Goal: Transaction & Acquisition: Purchase product/service

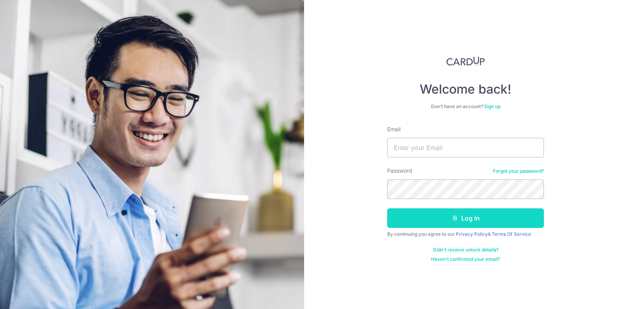
type input "[EMAIL_ADDRESS][DOMAIN_NAME]"
drag, startPoint x: 429, startPoint y: 219, endPoint x: 430, endPoint y: 215, distance: 4.1
click at [430, 215] on button "Log in" at bounding box center [465, 218] width 157 height 20
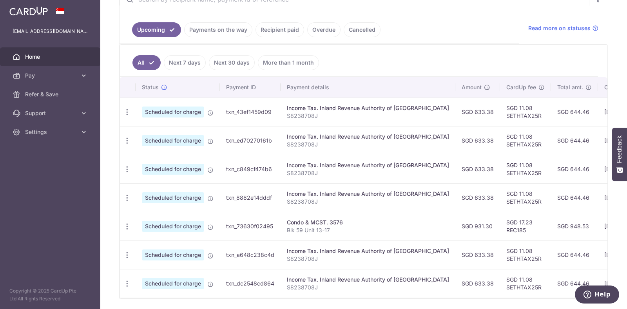
scroll to position [196, 0]
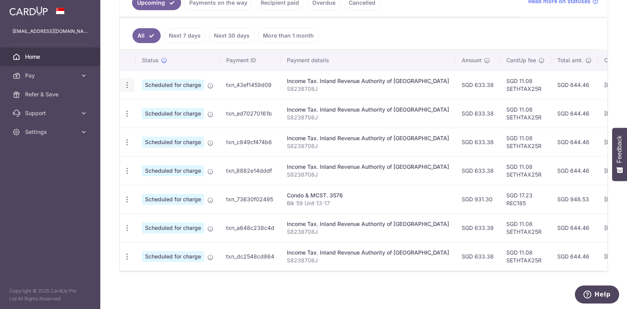
click at [127, 83] on icon "button" at bounding box center [127, 85] width 8 height 8
click at [171, 105] on span "Update payment" at bounding box center [168, 106] width 53 height 9
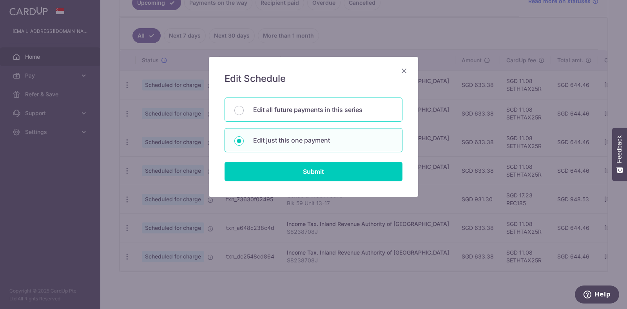
drag, startPoint x: 308, startPoint y: 121, endPoint x: 309, endPoint y: 116, distance: 4.8
click at [309, 116] on div "Edit all future payments in this series" at bounding box center [314, 110] width 178 height 24
radio input "true"
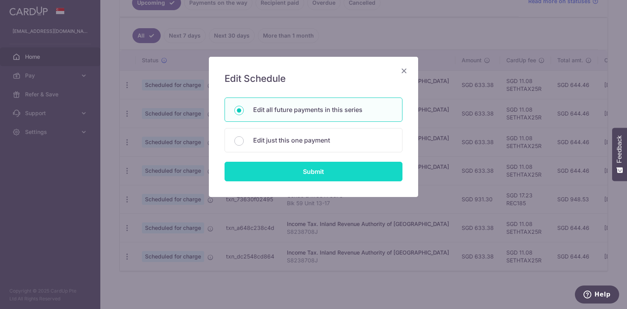
click at [329, 173] on input "Submit" at bounding box center [314, 172] width 178 height 20
radio input "true"
type input "633.38"
type input "S8238708J"
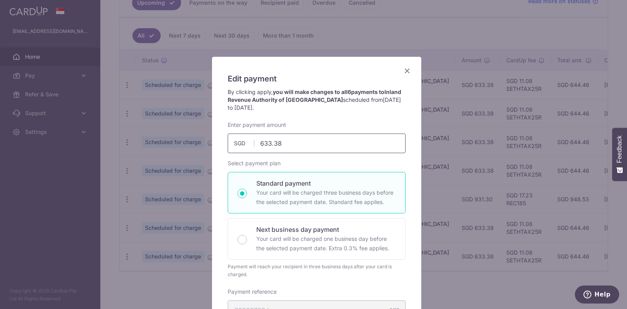
drag, startPoint x: 289, startPoint y: 147, endPoint x: 202, endPoint y: 140, distance: 87.3
click at [202, 140] on div "Edit payment By clicking apply, you will make changes to all 6 payments to Inla…" at bounding box center [313, 154] width 627 height 309
type input "424.17"
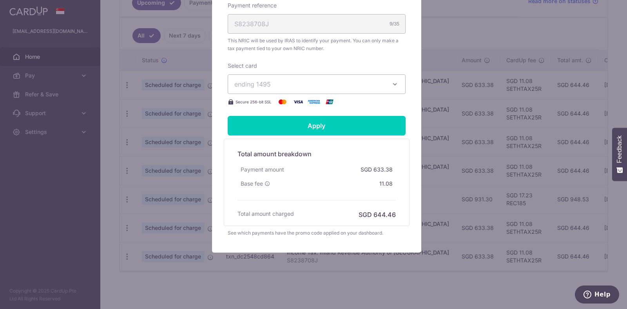
scroll to position [188, 0]
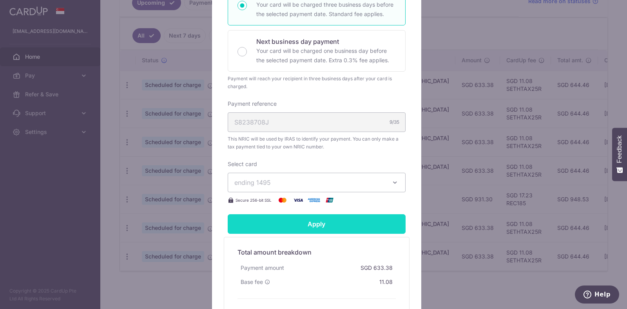
click at [334, 234] on input "Apply" at bounding box center [317, 224] width 178 height 20
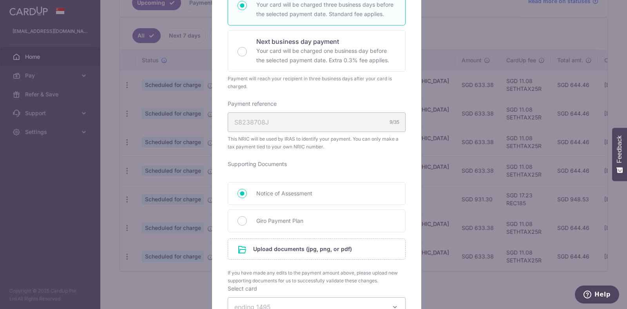
type input "Successfully Applied"
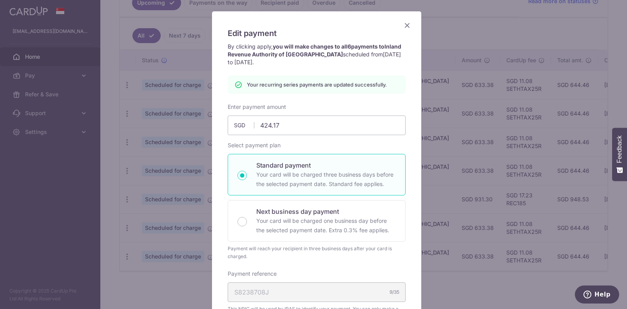
scroll to position [0, 0]
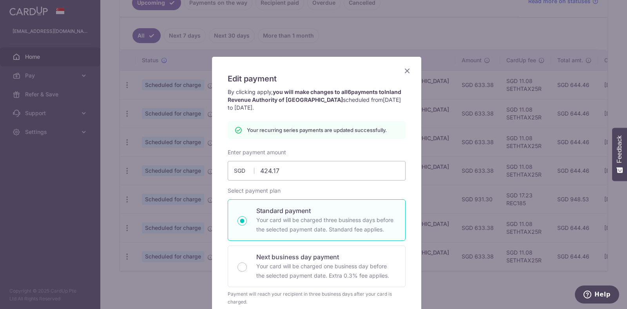
click at [403, 69] on icon "Close" at bounding box center [406, 71] width 9 height 10
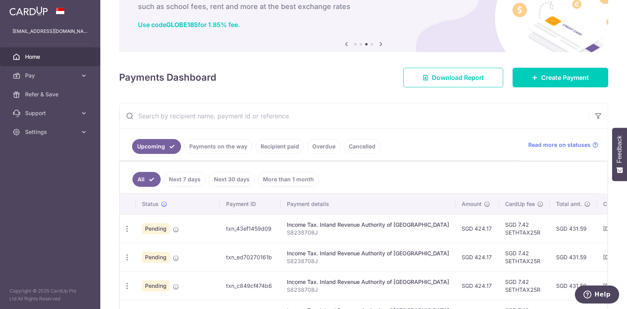
scroll to position [48, 0]
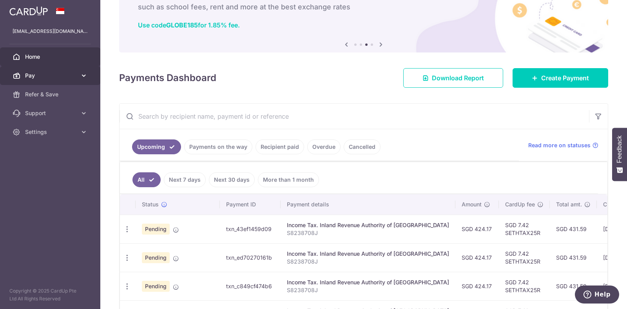
click at [59, 78] on span "Pay" at bounding box center [51, 76] width 52 height 8
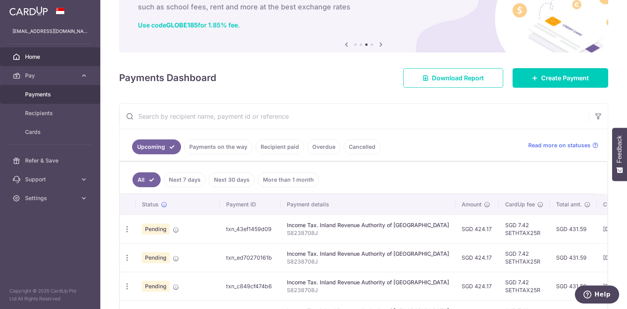
drag, startPoint x: 50, startPoint y: 98, endPoint x: 46, endPoint y: 94, distance: 5.3
click at [46, 94] on span "Payments" at bounding box center [51, 95] width 52 height 8
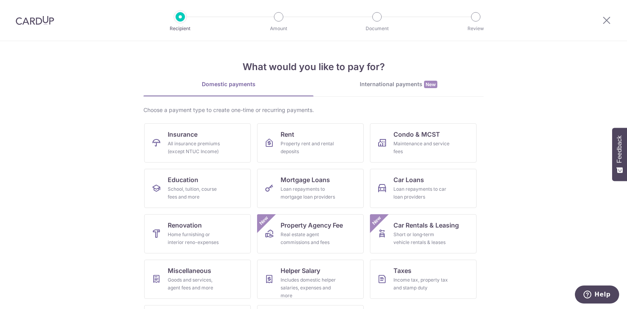
scroll to position [41, 0]
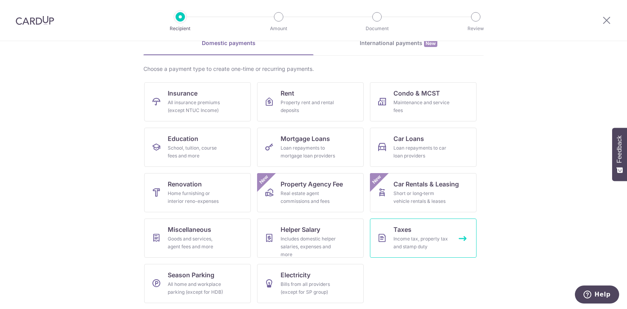
click at [404, 233] on span "Taxes" at bounding box center [402, 229] width 18 height 9
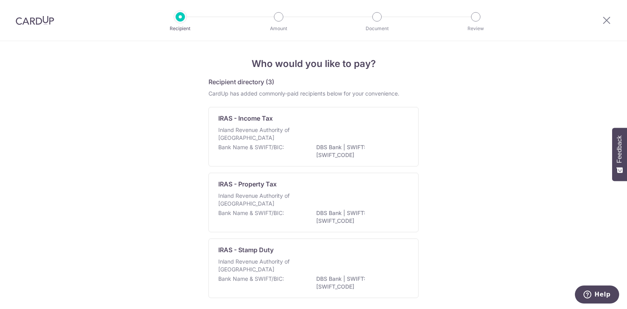
scroll to position [32, 0]
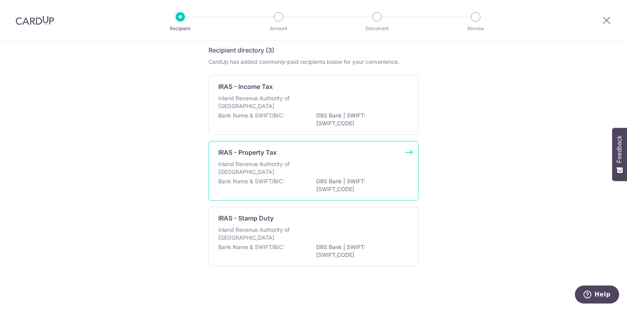
click at [337, 156] on div "IRAS - Property Tax" at bounding box center [308, 152] width 181 height 9
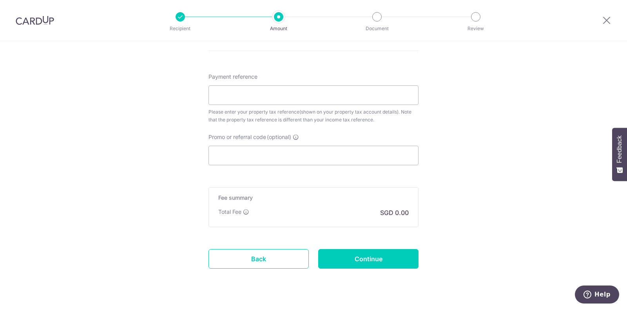
scroll to position [459, 0]
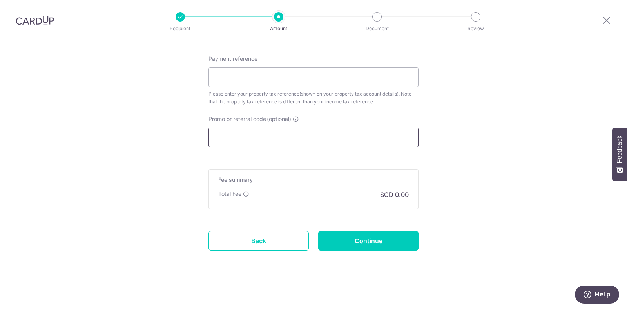
click at [265, 138] on input "Promo or referral code (optional)" at bounding box center [313, 138] width 210 height 20
paste input "MLTAX25R"
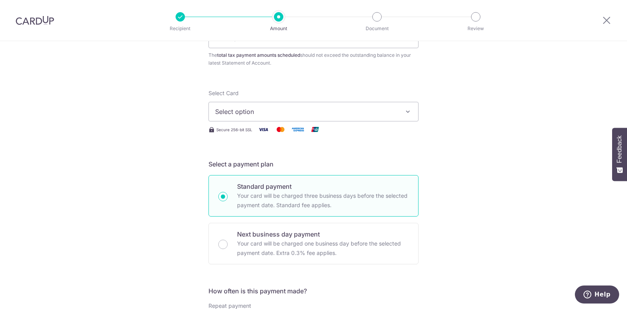
scroll to position [0, 0]
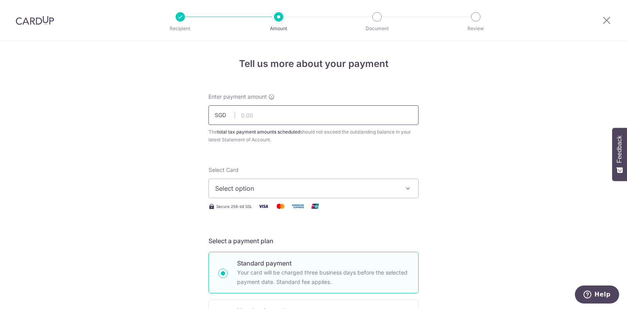
type input "MLTAX25R"
click at [273, 117] on input "text" at bounding box center [313, 115] width 210 height 20
type input "66.94"
click at [278, 192] on span "Select option" at bounding box center [306, 188] width 183 height 9
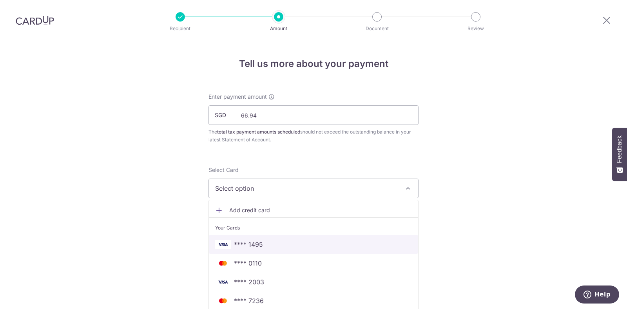
click at [261, 248] on span "**** 1495" at bounding box center [313, 244] width 197 height 9
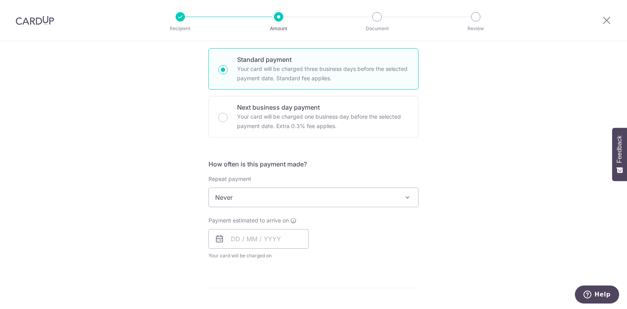
scroll to position [245, 0]
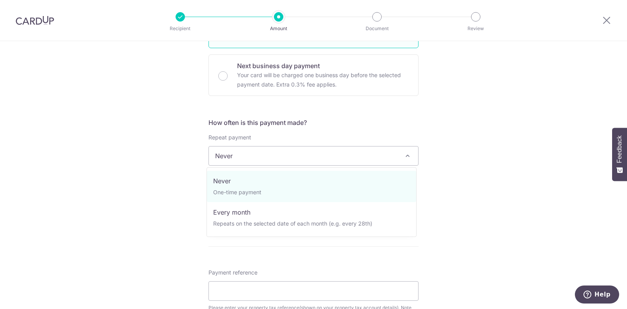
click at [295, 152] on span "Never" at bounding box center [313, 156] width 209 height 19
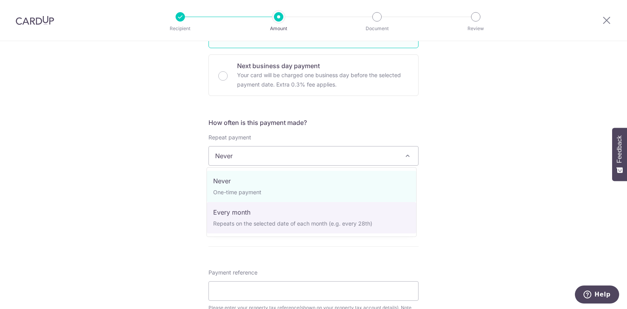
select select "3"
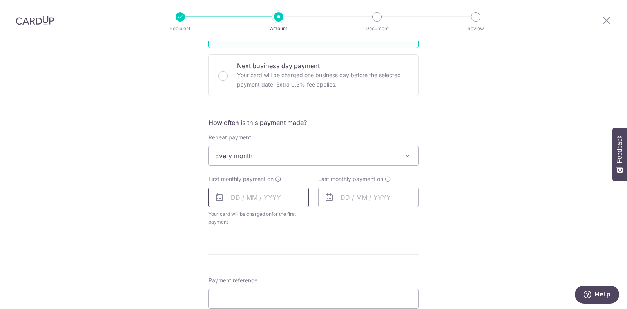
click at [275, 201] on input "text" at bounding box center [258, 198] width 100 height 20
click at [324, 221] on div "Prev Next Sep Oct Nov Dec 2025 2026" at bounding box center [271, 218] width 125 height 19
click at [315, 220] on link "Next" at bounding box center [319, 218] width 9 height 9
click at [251, 269] on link "7" at bounding box center [256, 269] width 13 height 13
type input "[DATE]"
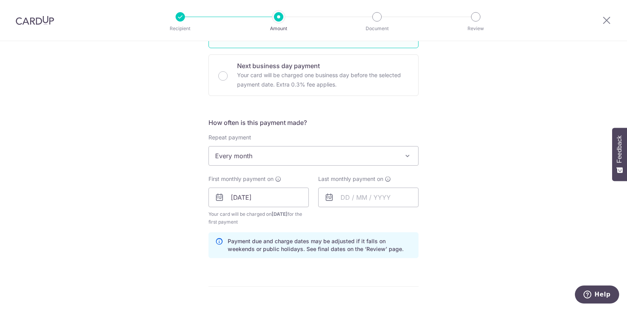
click at [493, 205] on div "Tell us more about your payment Enter payment amount SGD 66.94 66.94 The total …" at bounding box center [313, 213] width 627 height 835
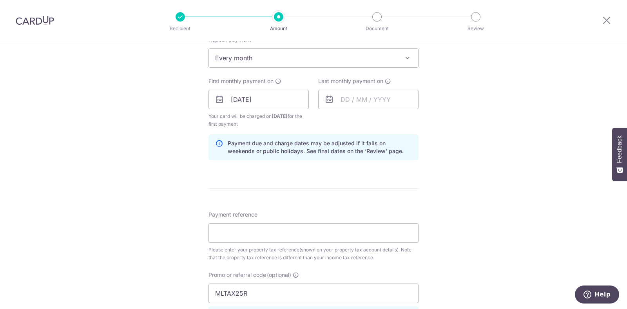
click at [344, 87] on div "Last monthly payment on" at bounding box center [368, 93] width 100 height 32
click at [353, 98] on input "text" at bounding box center [368, 100] width 100 height 20
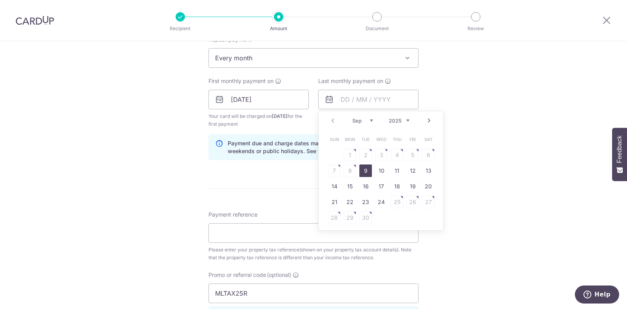
click at [484, 127] on div "Tell us more about your payment Enter payment amount SGD 66.94 66.94 The total …" at bounding box center [313, 115] width 627 height 835
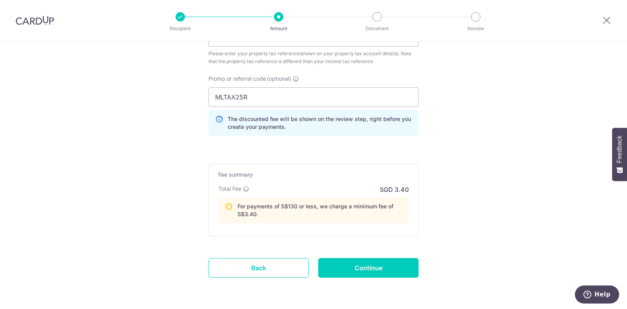
scroll to position [393, 0]
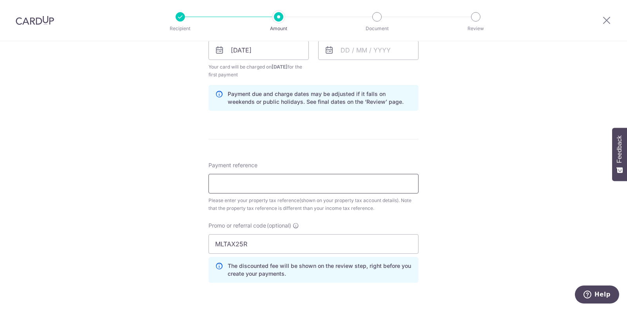
click at [269, 184] on input "Payment reference" at bounding box center [313, 184] width 210 height 20
paste input "4641981U"
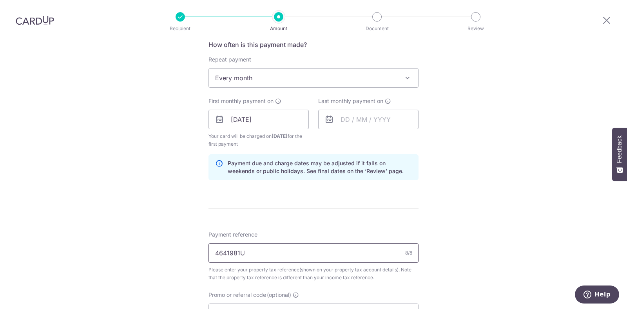
scroll to position [294, 0]
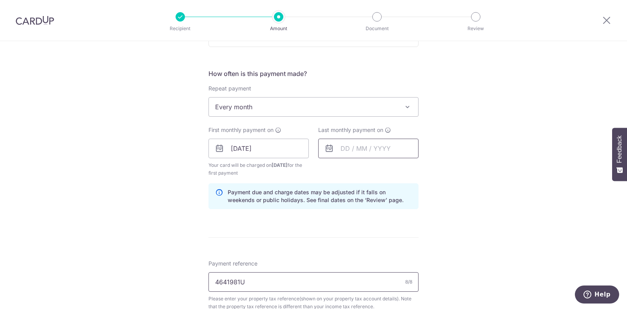
type input "4641981U"
click at [345, 147] on input "text" at bounding box center [368, 149] width 100 height 20
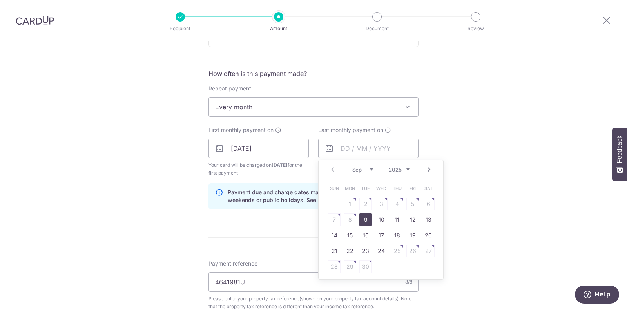
click at [426, 165] on link "Next" at bounding box center [428, 169] width 9 height 9
click at [426, 166] on link "Next" at bounding box center [428, 169] width 9 height 9
click at [393, 250] on link "25" at bounding box center [397, 251] width 13 height 13
type input "25/12/2025"
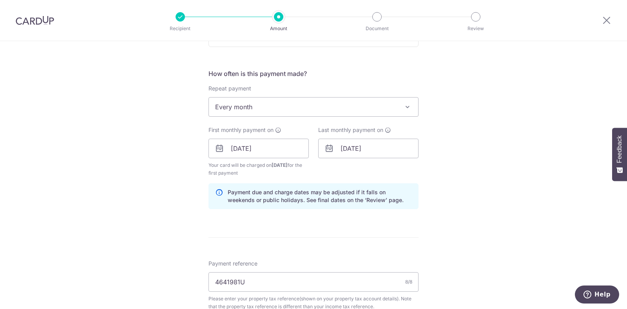
click at [489, 227] on div "Tell us more about your payment Enter payment amount SGD 66.94 66.94 The total …" at bounding box center [313, 164] width 627 height 835
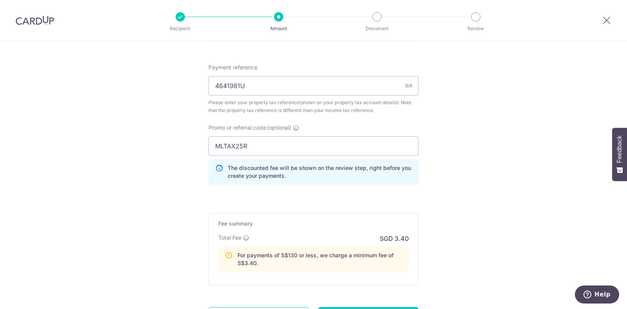
scroll to position [567, 0]
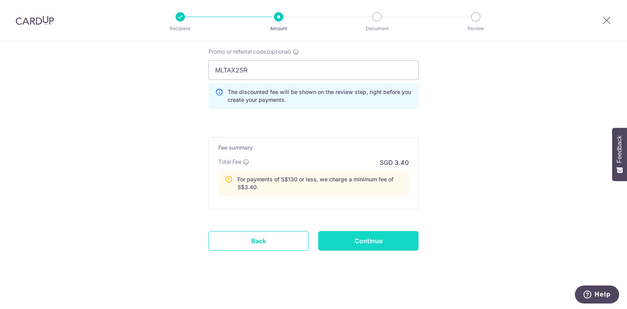
click at [363, 239] on input "Continue" at bounding box center [368, 241] width 100 height 20
type input "Create Schedule"
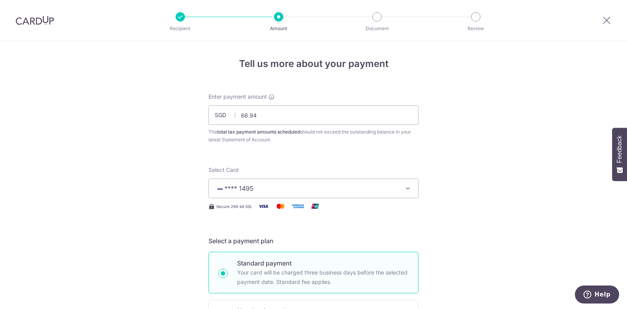
click at [609, 17] on icon at bounding box center [606, 20] width 9 height 10
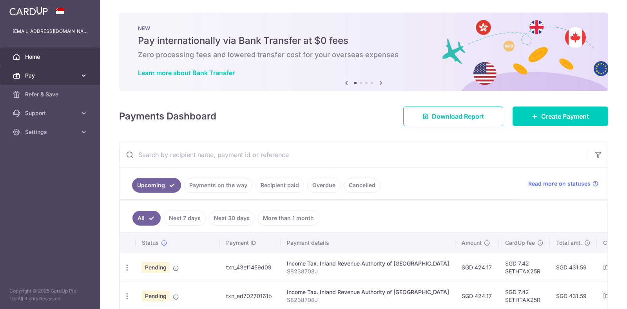
click at [49, 75] on span "Pay" at bounding box center [51, 76] width 52 height 8
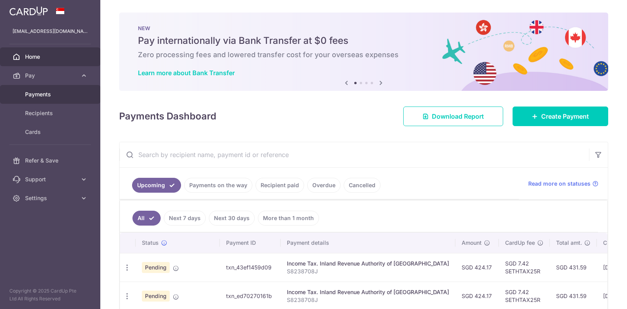
click at [49, 94] on span "Payments" at bounding box center [51, 95] width 52 height 8
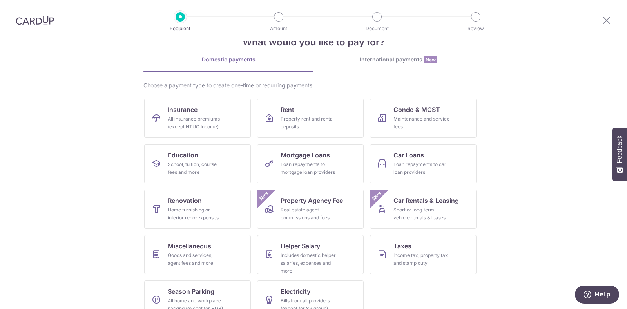
scroll to position [41, 0]
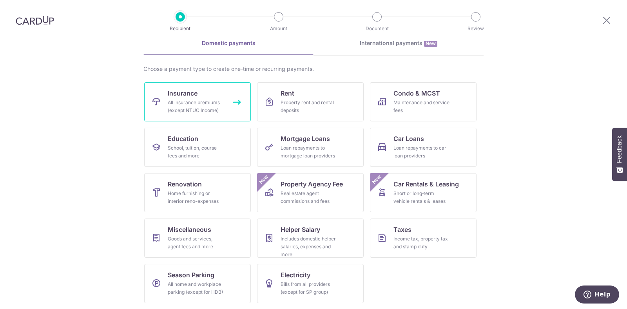
click at [186, 99] on div "All insurance premiums (except NTUC Income)" at bounding box center [196, 107] width 56 height 16
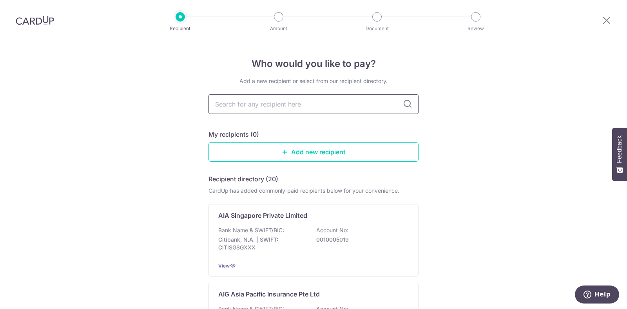
click at [294, 105] on input "text" at bounding box center [313, 104] width 210 height 20
type input "202135698W"
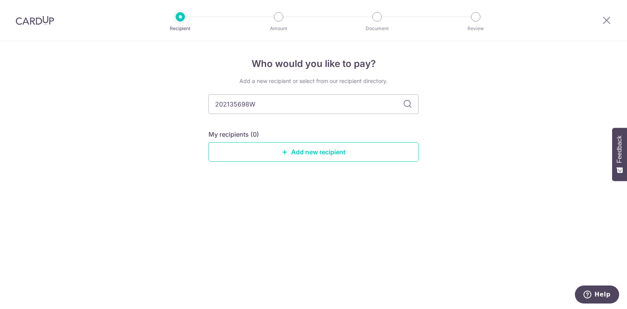
drag, startPoint x: 480, startPoint y: 119, endPoint x: 493, endPoint y: 124, distance: 13.9
click at [493, 124] on div "Who would you like to pay? Add a new recipient or select from our recipient dir…" at bounding box center [313, 175] width 627 height 268
click at [32, 23] on img at bounding box center [35, 20] width 38 height 9
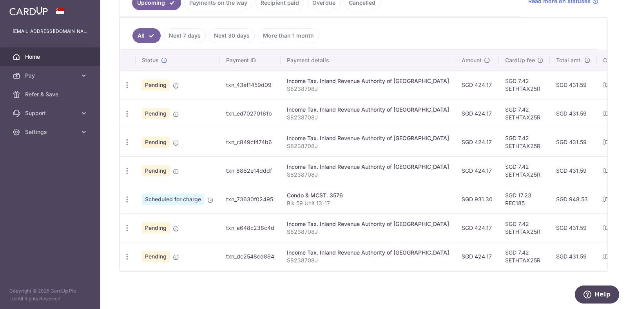
scroll to position [39, 0]
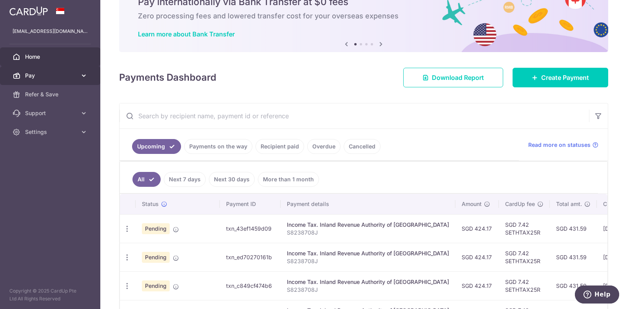
click at [36, 70] on link "Pay" at bounding box center [50, 75] width 100 height 19
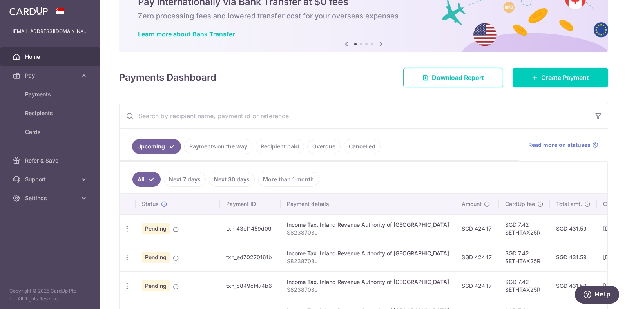
click at [41, 58] on span "Home" at bounding box center [51, 57] width 52 height 8
